Goal: Task Accomplishment & Management: Manage account settings

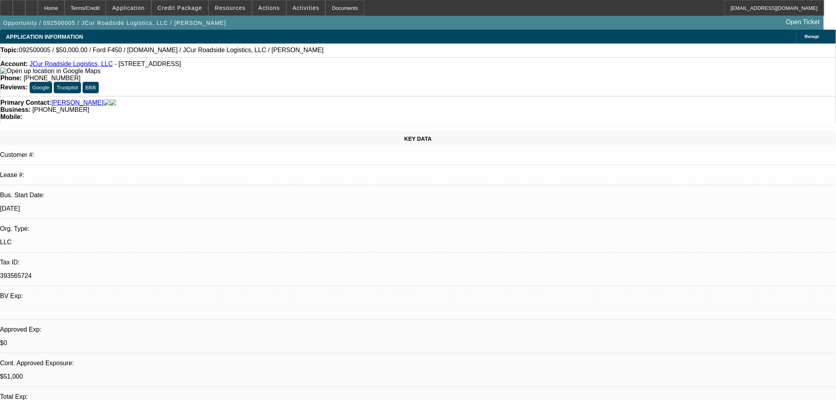
select select "0"
select select "2"
select select "0.1"
select select "4"
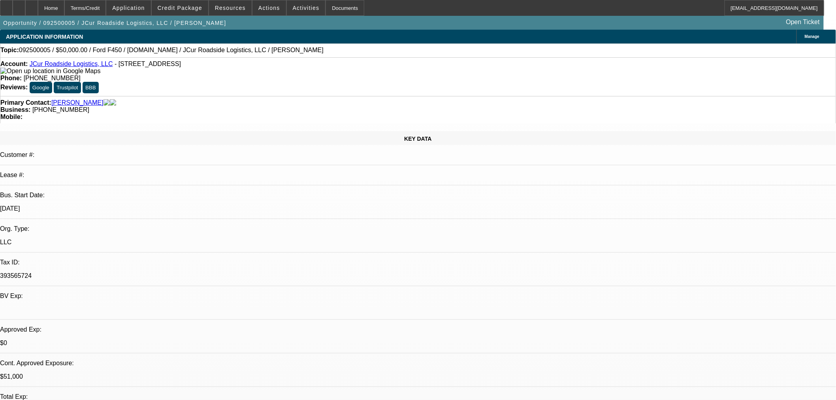
select select "0"
select select "2"
select select "0.1"
select select "4"
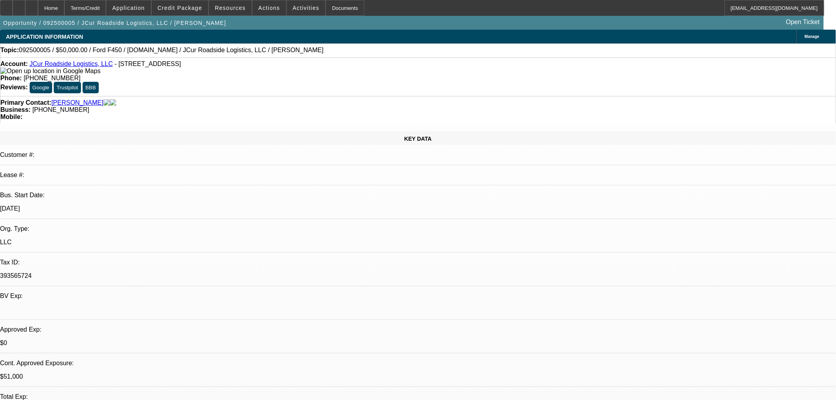
select select "0.15"
select select "2"
select select "0.1"
select select "4"
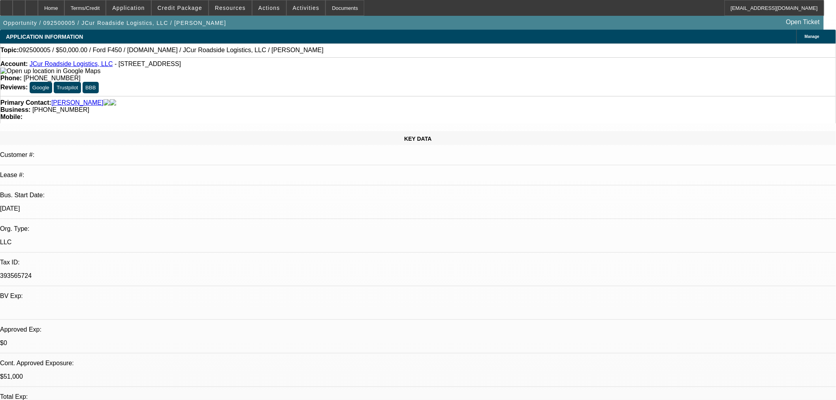
select select "0.15"
select select "2"
select select "0.1"
select select "4"
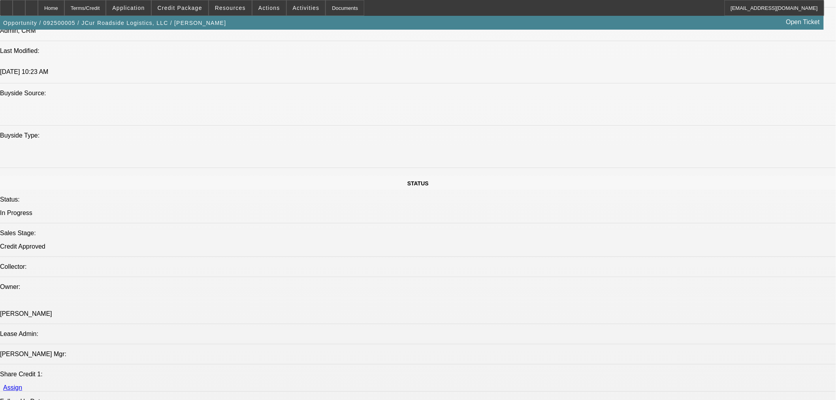
scroll to position [1054, 0]
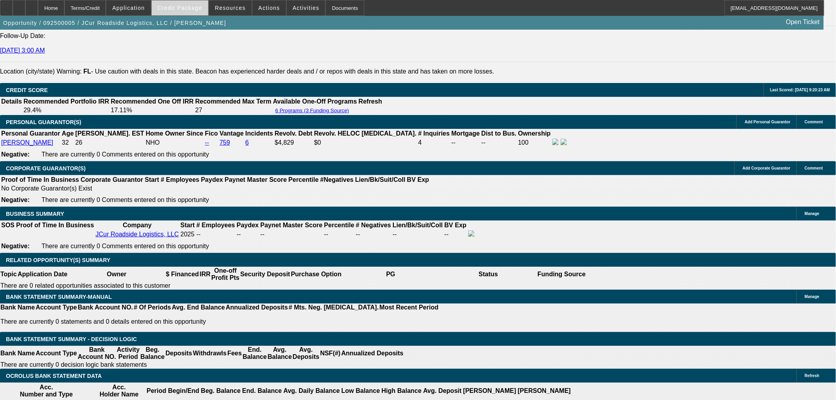
click at [194, 10] on span "Credit Package" at bounding box center [180, 8] width 45 height 6
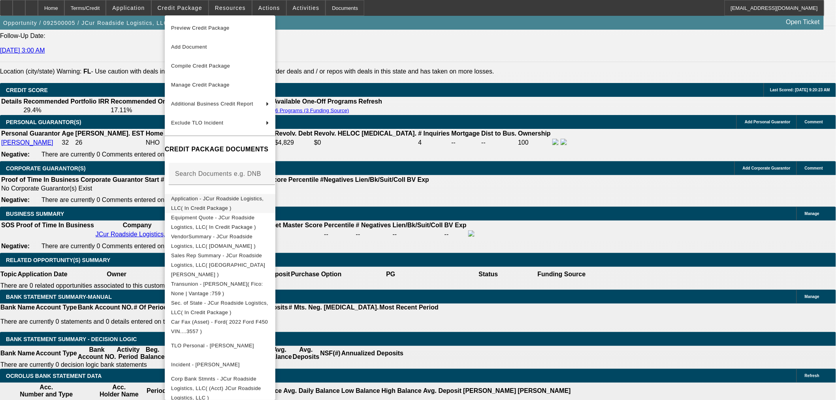
click at [180, 200] on span "Application - JCur Roadside Logistics, LLC( In Credit Package )" at bounding box center [217, 202] width 93 height 15
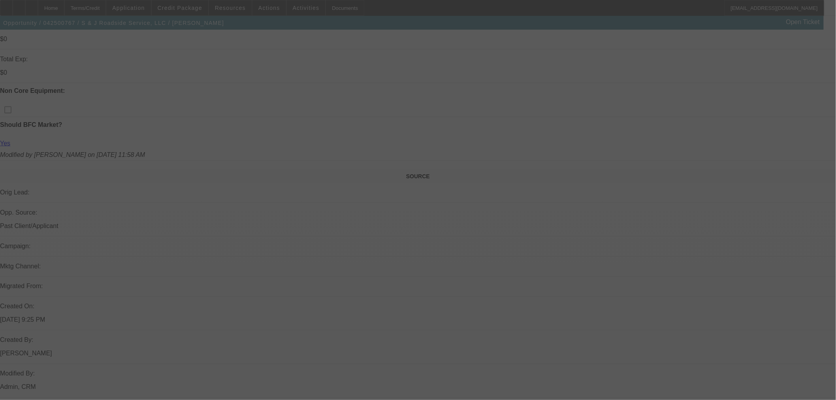
scroll to position [347, 0]
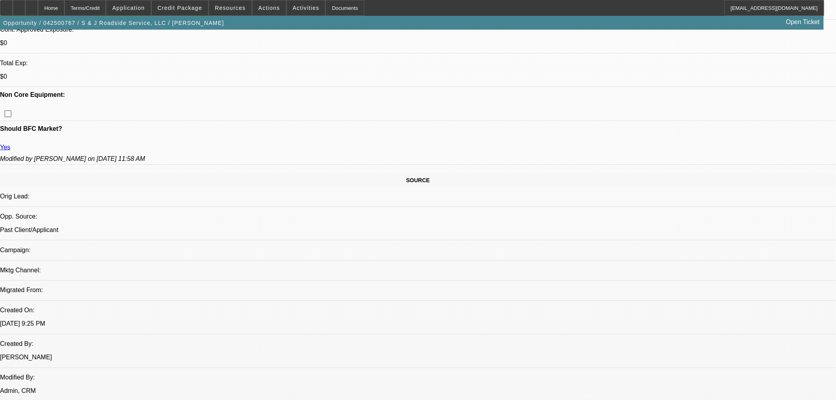
select select "0"
select select "2"
select select "0"
select select "6"
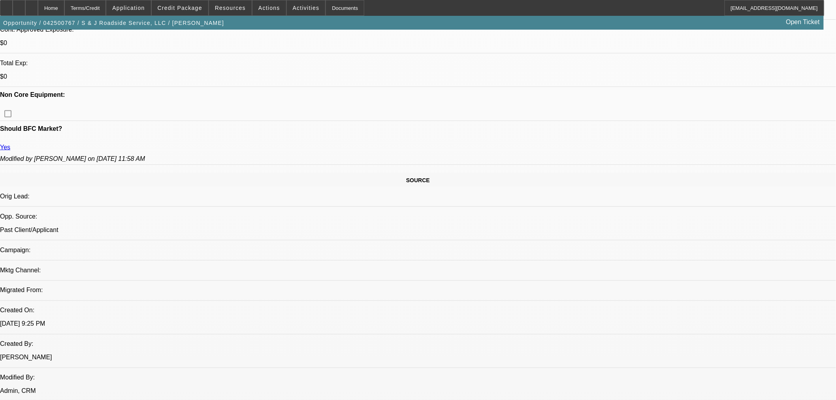
select select "0"
select select "2"
select select "0"
select select "6"
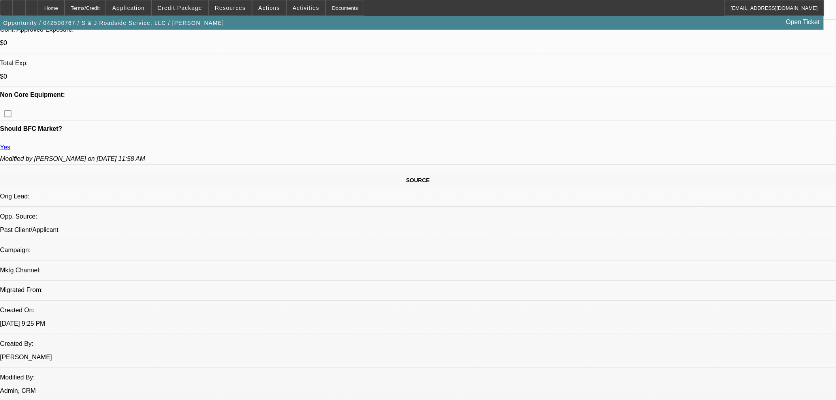
select select "0"
select select "2"
select select "0"
select select "6"
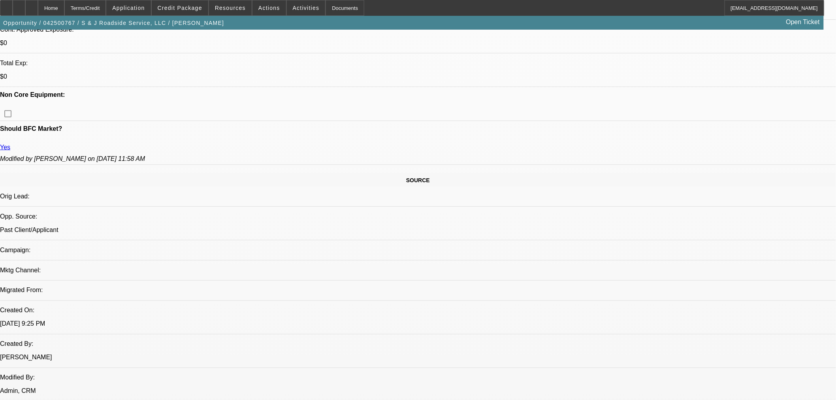
select select "0"
select select "2"
select select "0"
select select "6"
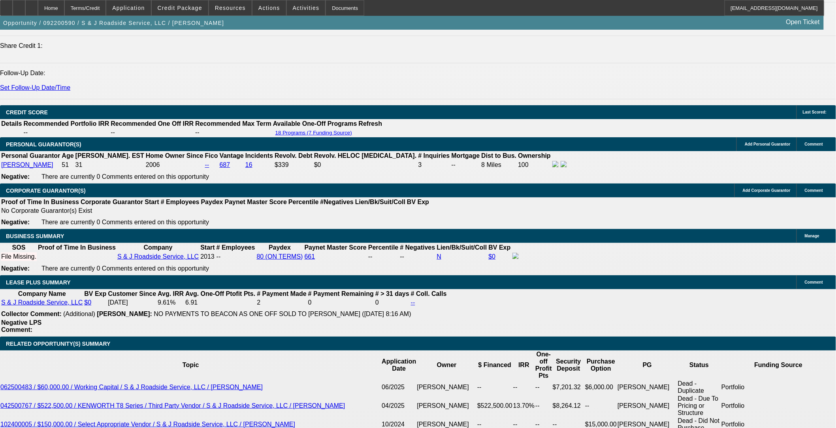
select select "0"
select select "3"
select select "0"
select select "6"
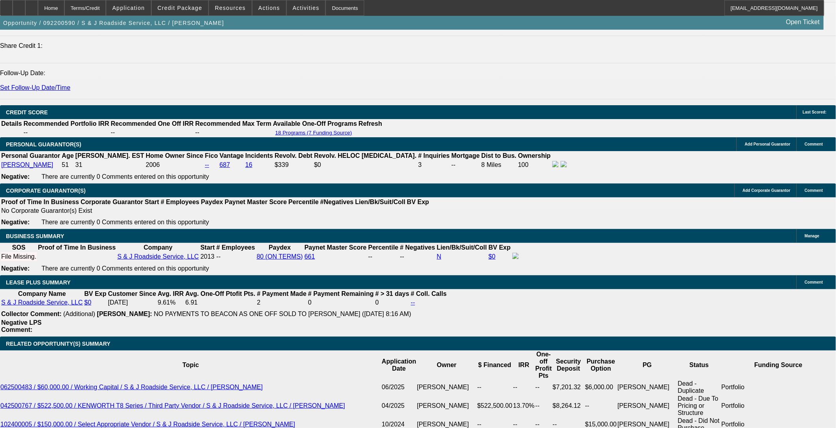
select select "0"
select select "6"
select select "0"
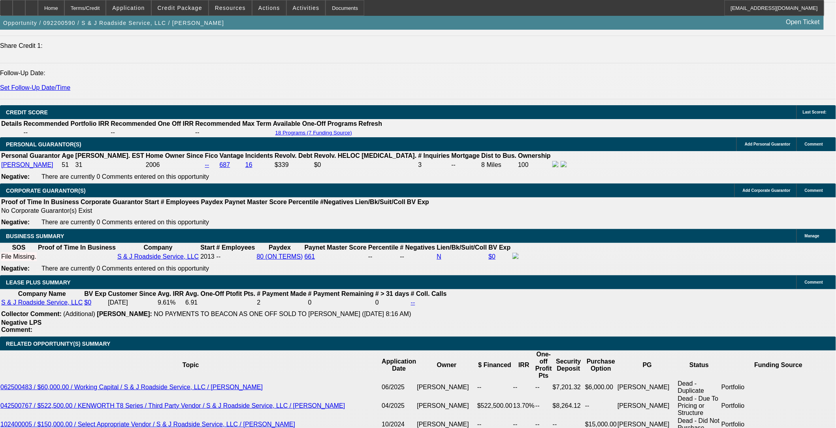
select select "0"
select select "6"
select select "0"
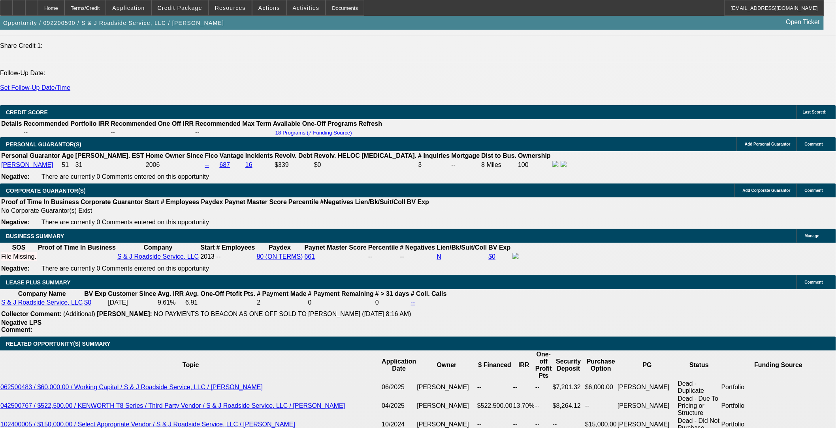
select select "0"
select select "6"
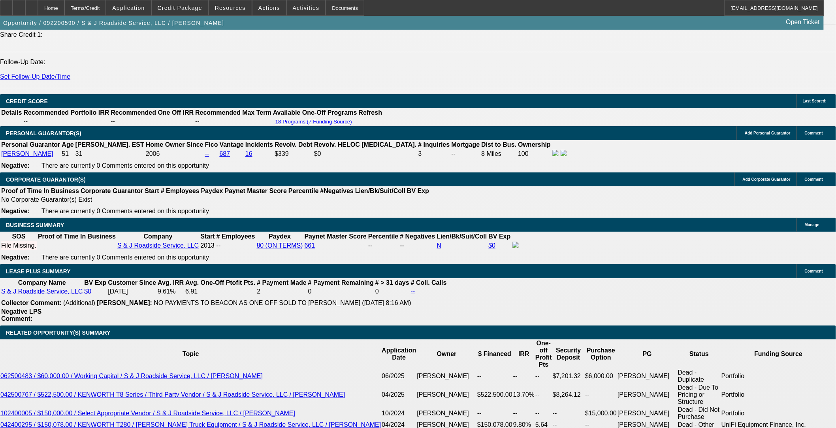
scroll to position [1132, 0]
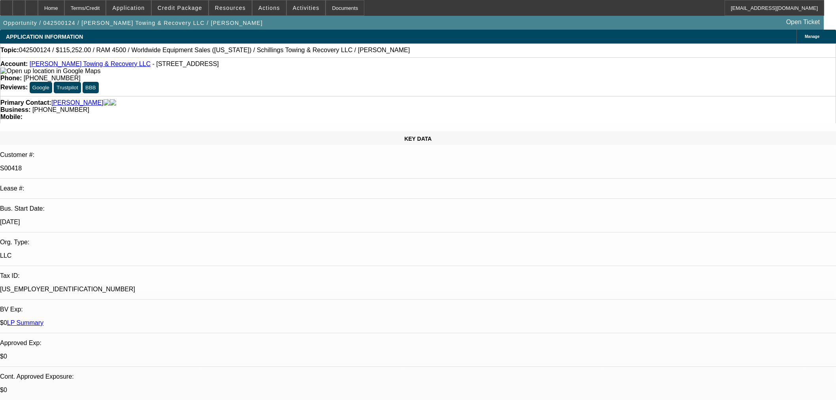
select select "0"
select select "3"
select select "0"
select select "6"
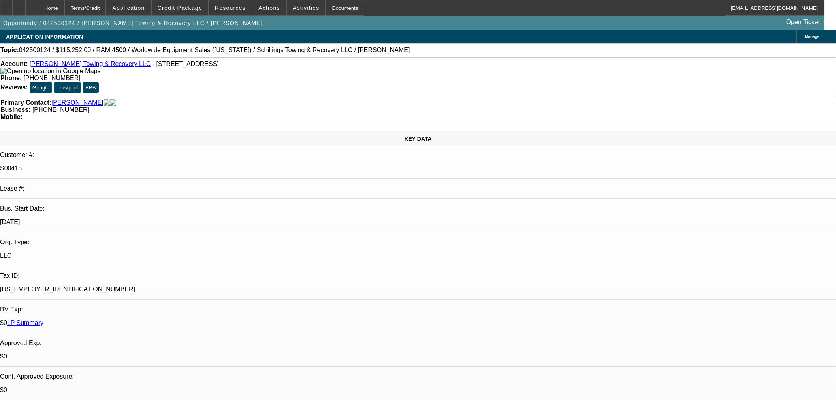
select select "0"
select select "3"
select select "0"
select select "6"
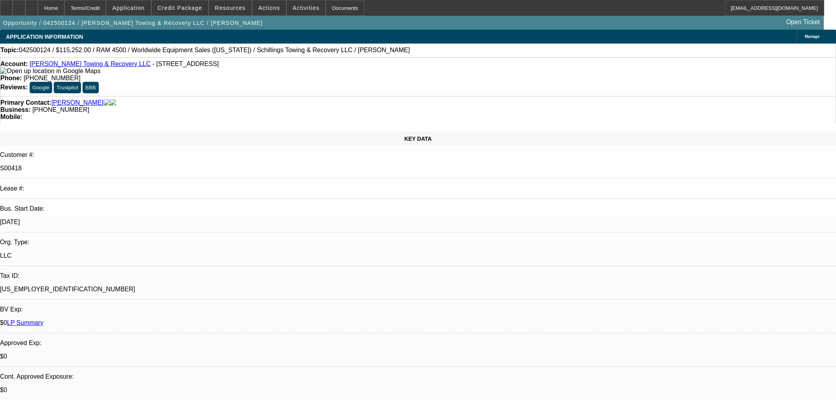
select select "0"
select select "3"
select select "0"
select select "6"
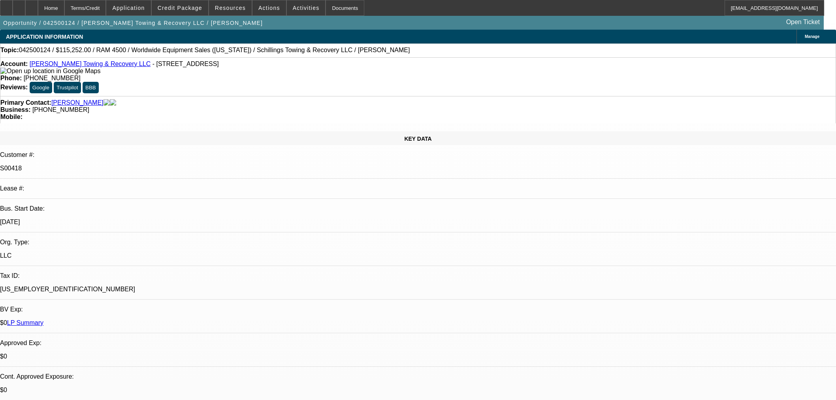
select select "0"
select select "3"
select select "0"
select select "6"
